Goal: Contribute content: Contribute content

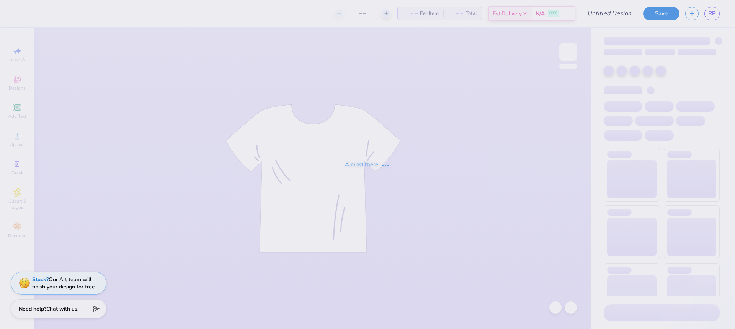
type input "RISE AS Jerseys"
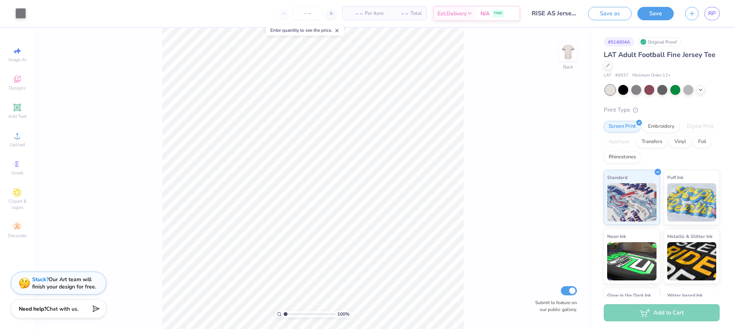
click at [642, 90] on div at bounding box center [662, 90] width 114 height 10
click at [638, 90] on div at bounding box center [636, 89] width 10 height 10
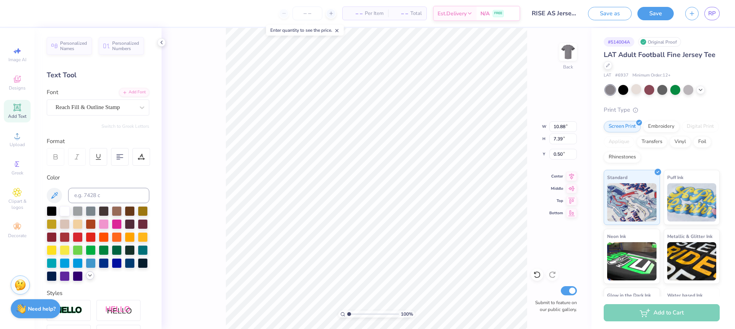
click at [91, 274] on icon at bounding box center [90, 275] width 6 height 6
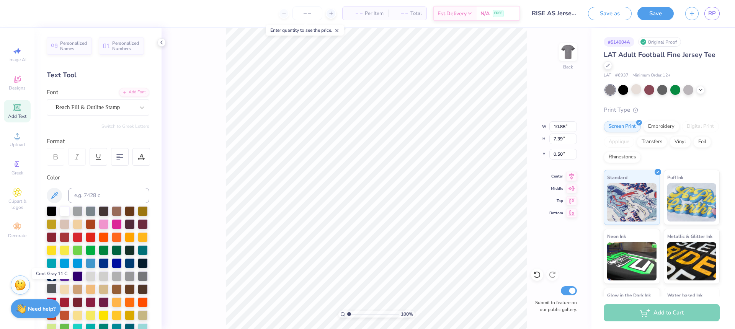
click at [51, 288] on div at bounding box center [52, 289] width 10 height 10
click at [143, 264] on div at bounding box center [143, 263] width 10 height 10
click at [53, 211] on div at bounding box center [52, 210] width 10 height 10
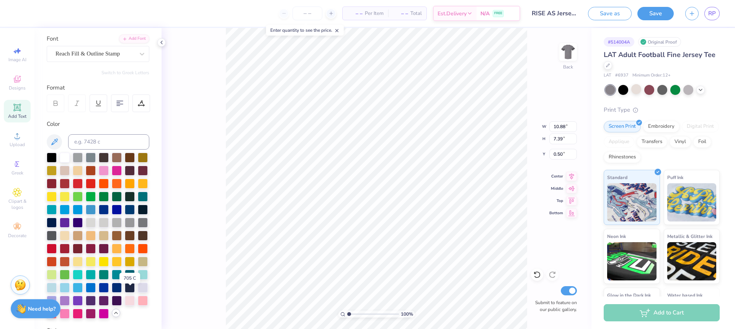
scroll to position [62, 0]
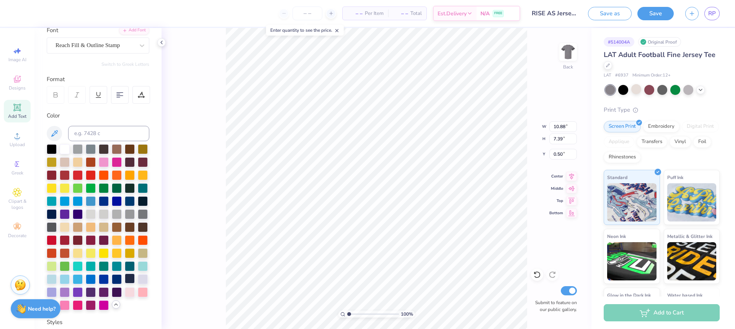
click at [132, 282] on div at bounding box center [130, 279] width 10 height 10
click at [106, 150] on div at bounding box center [104, 148] width 10 height 10
click at [50, 227] on div at bounding box center [52, 227] width 10 height 10
click at [57, 130] on icon at bounding box center [54, 133] width 7 height 7
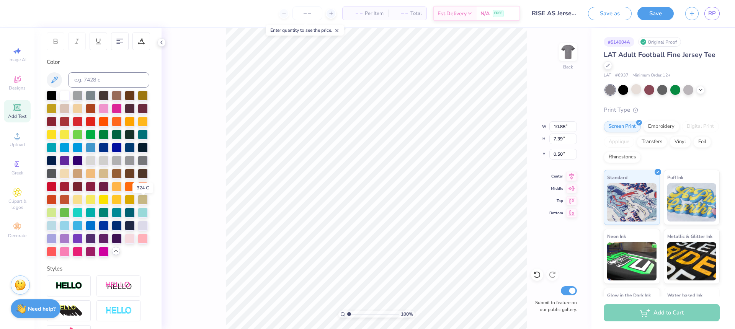
scroll to position [115, 0]
click at [90, 81] on input at bounding box center [108, 80] width 81 height 15
click at [93, 77] on input at bounding box center [108, 80] width 81 height 15
paste input "212121"
type input "212121"
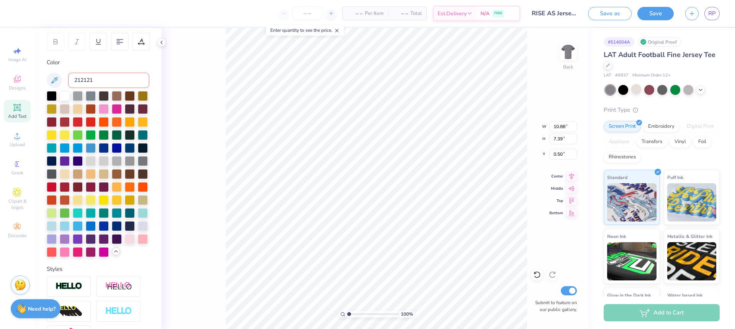
click at [205, 83] on div "100 % Back W 10.88 10.88 " H 7.39 7.39 " Y 0.50 0.50 " Center Middle Top Bottom…" at bounding box center [376, 178] width 430 height 301
click at [212, 139] on div "100 % Back W 10.88 10.88 " H 7.39 7.39 " Y 0.50 0.50 " Center Middle Top Bottom…" at bounding box center [376, 178] width 430 height 301
click at [194, 164] on div "100 % Back Submit to feature on our public gallery." at bounding box center [376, 178] width 430 height 301
